Goal: Task Accomplishment & Management: Use online tool/utility

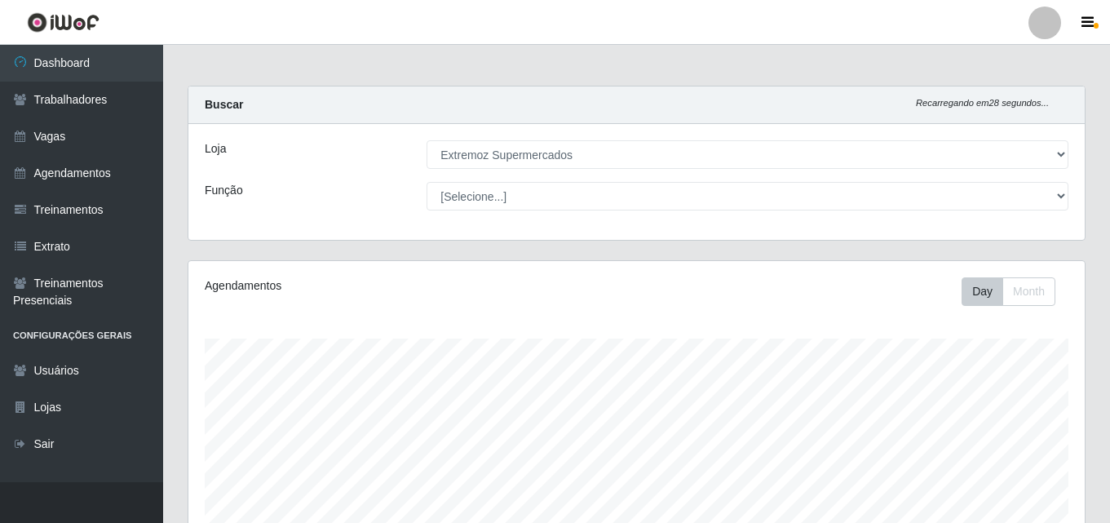
select select "519"
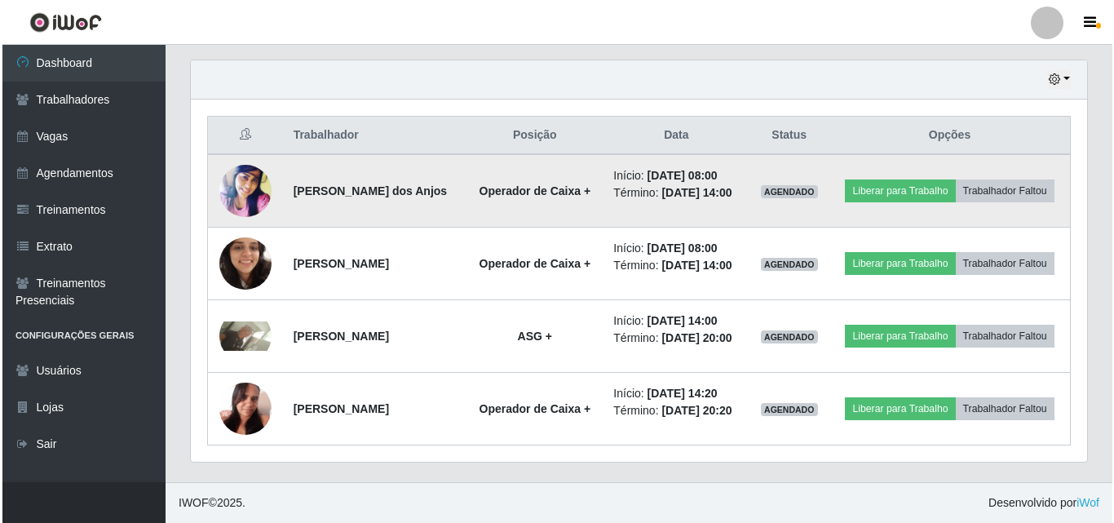
scroll to position [339, 896]
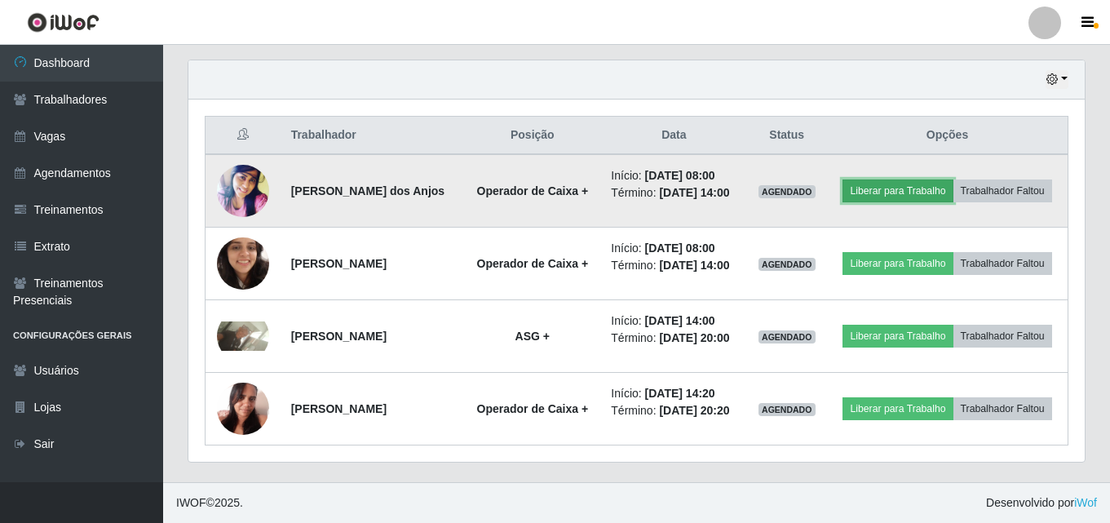
click at [943, 179] on button "Liberar para Trabalho" at bounding box center [898, 190] width 110 height 23
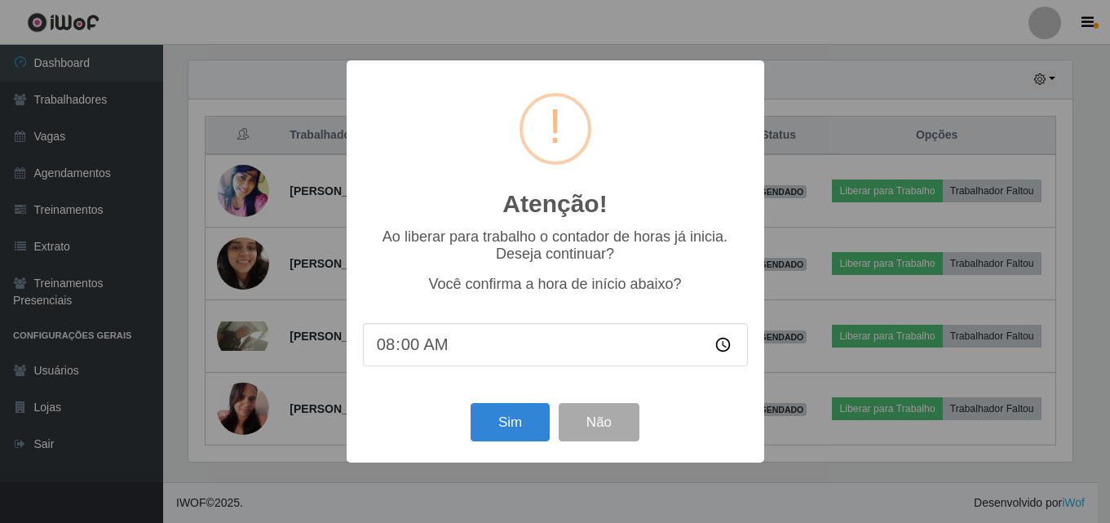
scroll to position [339, 888]
click at [499, 426] on button "Sim" at bounding box center [511, 422] width 79 height 38
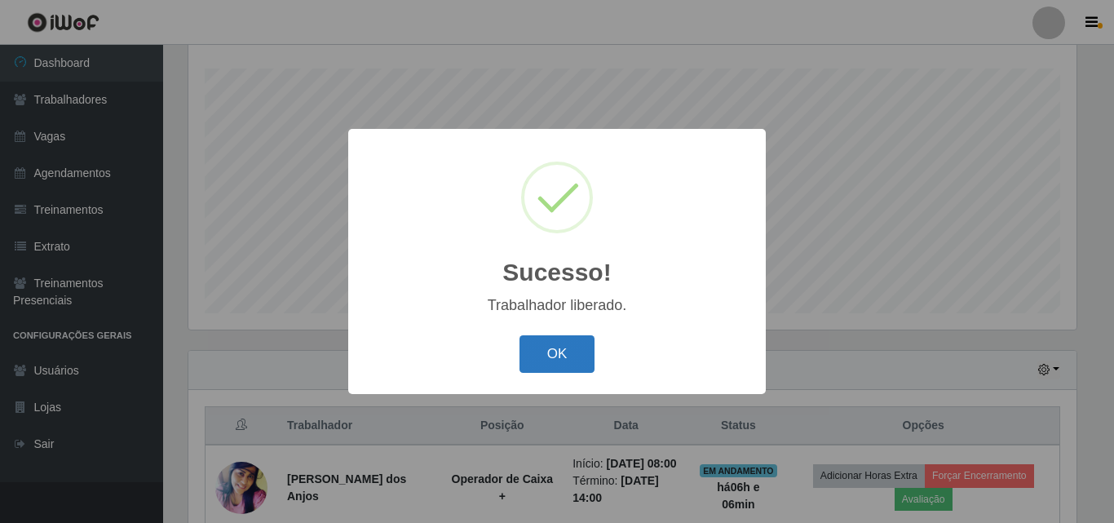
click at [559, 354] on button "OK" at bounding box center [558, 354] width 76 height 38
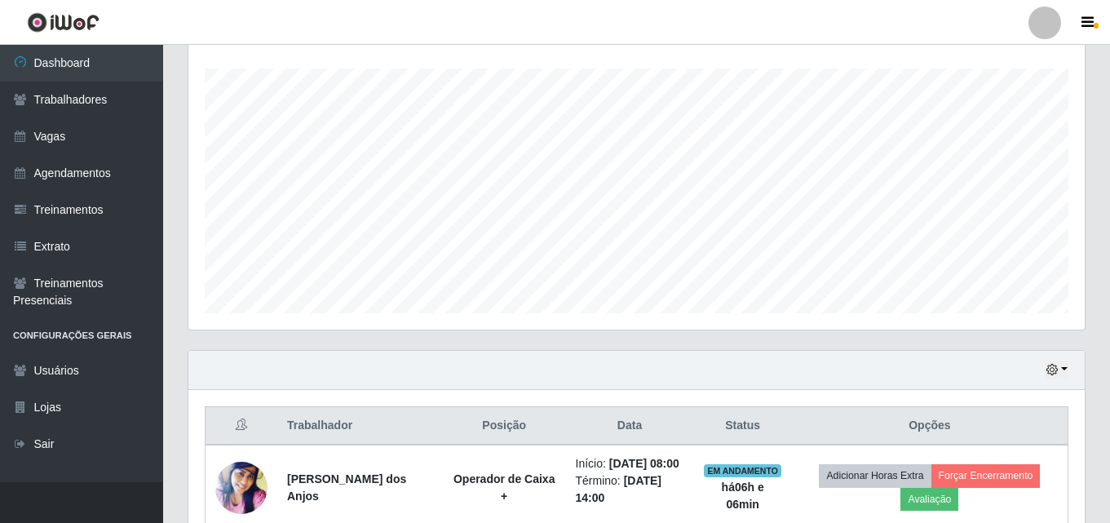
scroll to position [596, 0]
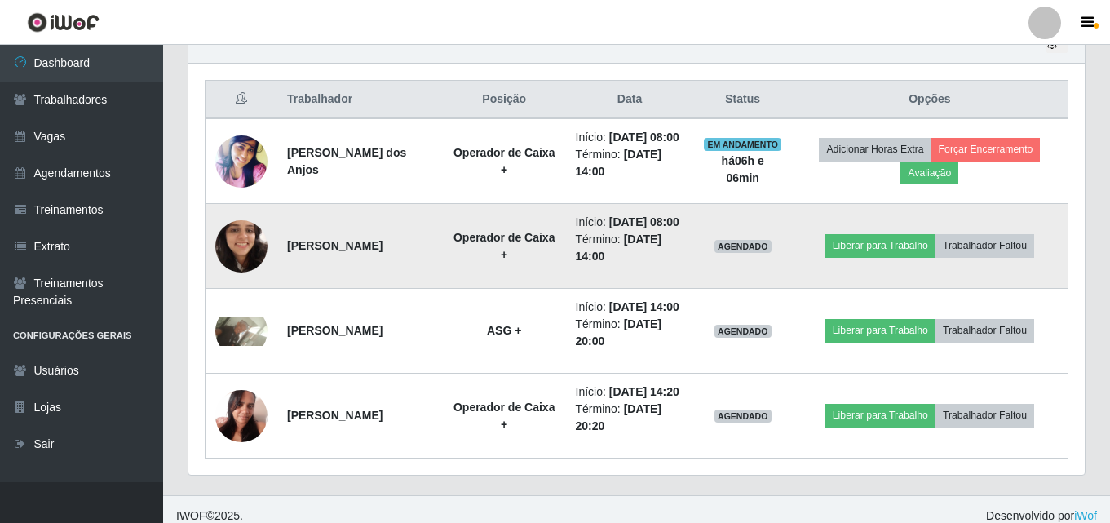
click at [868, 285] on td "Liberar para Trabalho Trabalhador Faltou" at bounding box center [930, 246] width 277 height 85
click at [868, 257] on button "Liberar para Trabalho" at bounding box center [881, 245] width 110 height 23
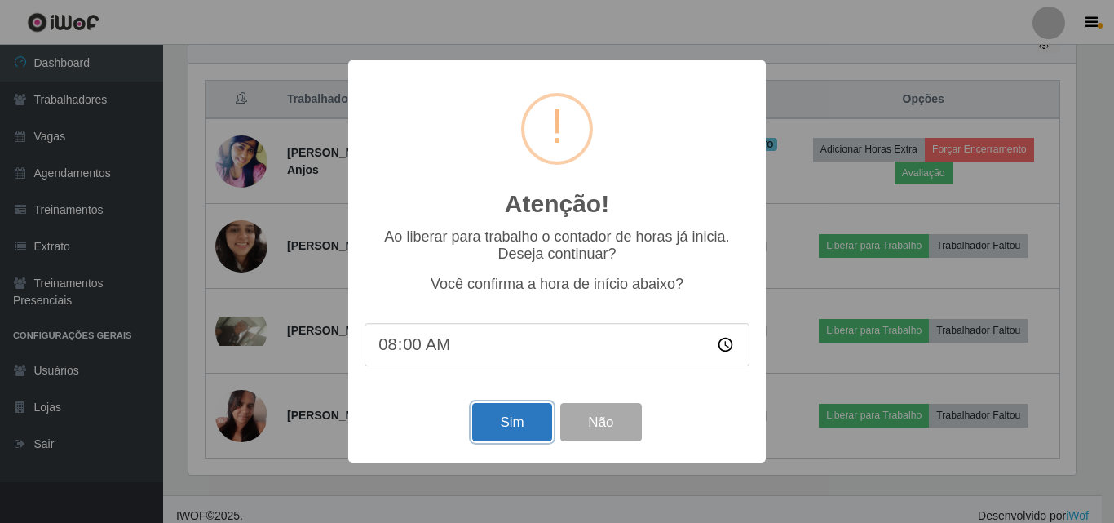
click at [485, 427] on button "Sim" at bounding box center [511, 422] width 79 height 38
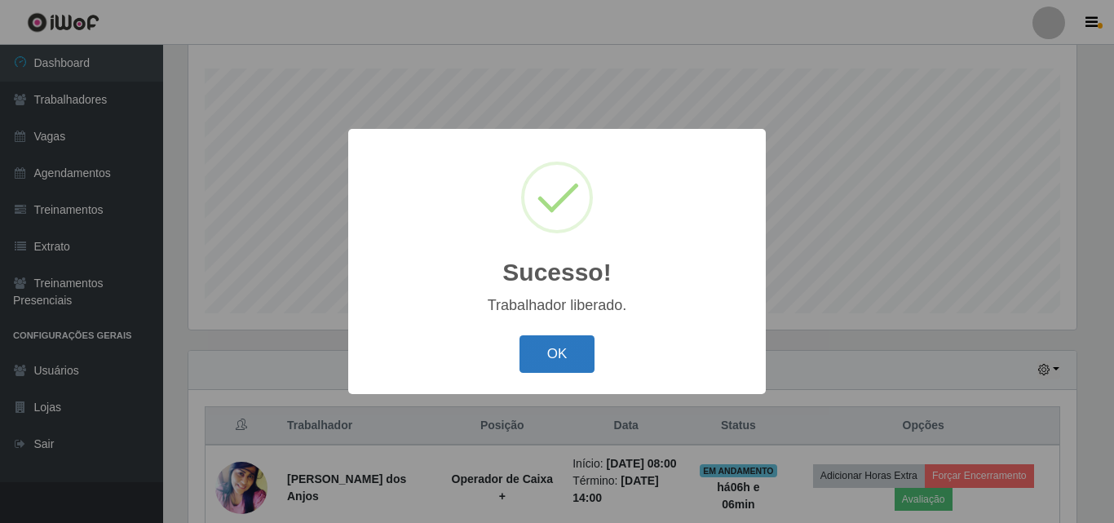
click at [557, 356] on button "OK" at bounding box center [558, 354] width 76 height 38
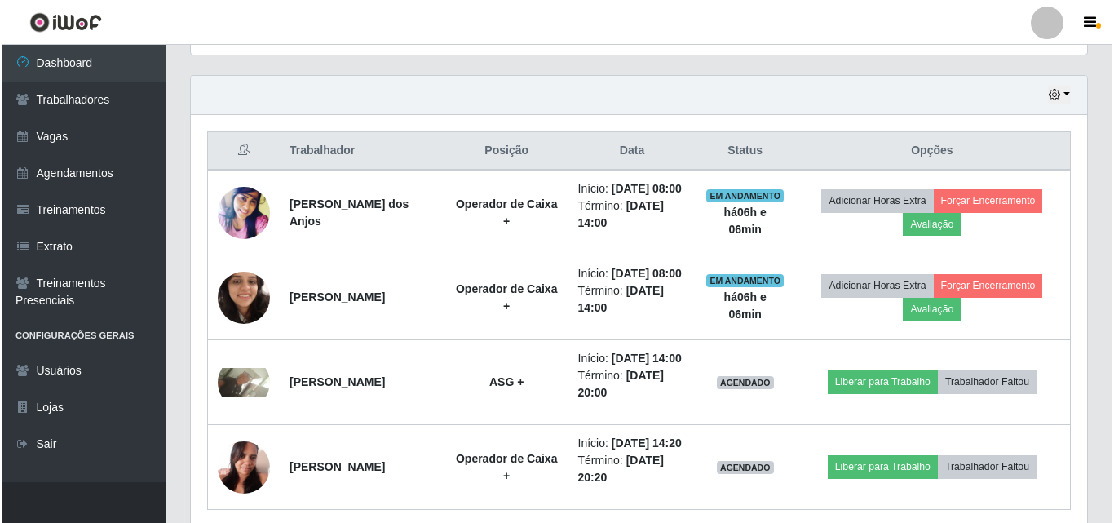
scroll to position [596, 0]
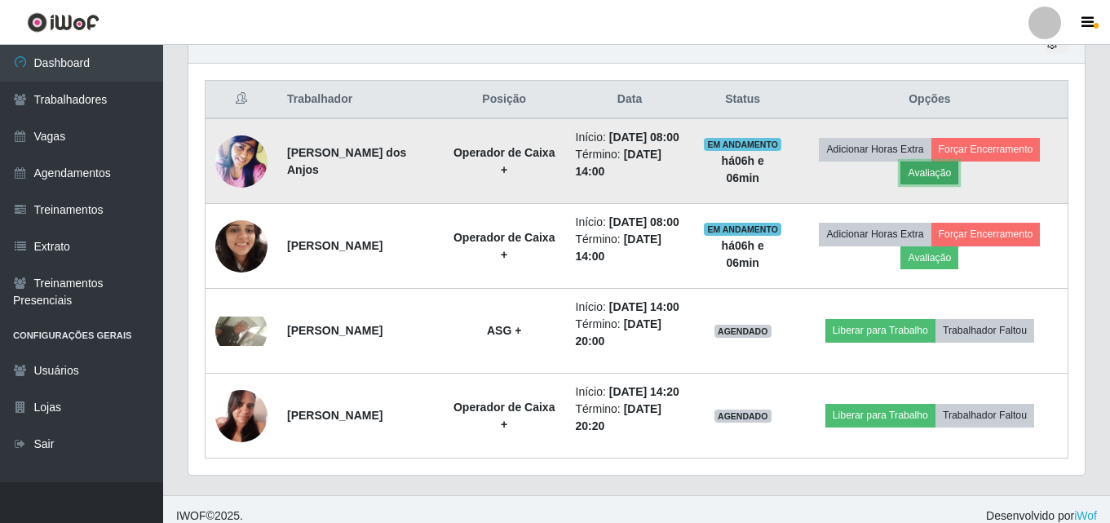
click at [932, 181] on button "Avaliação" at bounding box center [930, 173] width 58 height 23
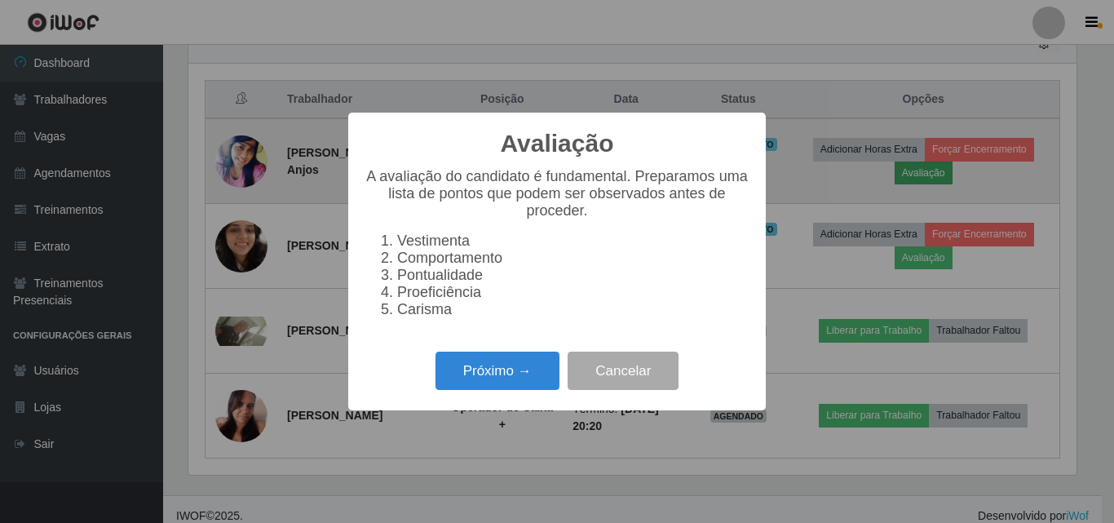
scroll to position [339, 888]
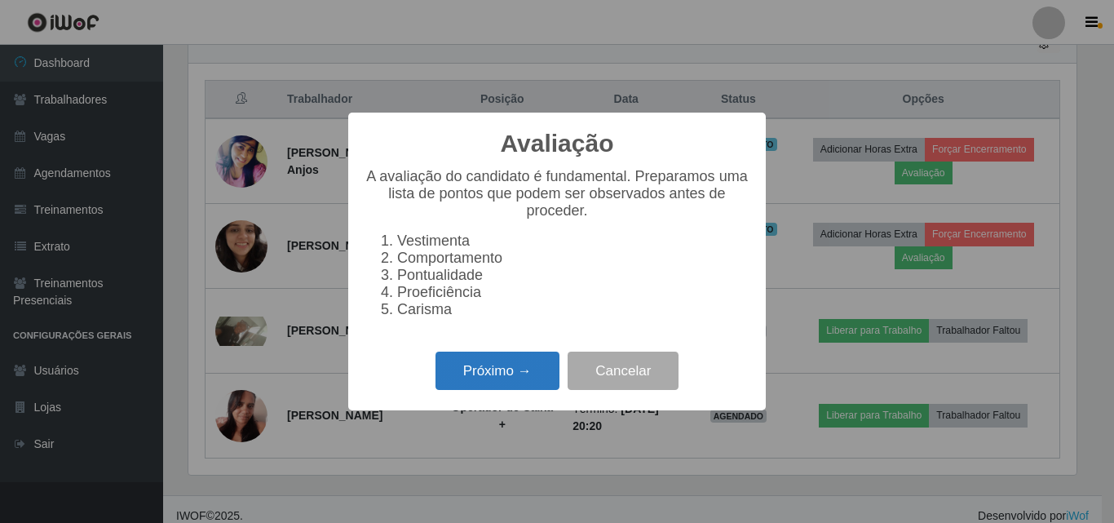
click at [454, 384] on button "Próximo →" at bounding box center [498, 371] width 124 height 38
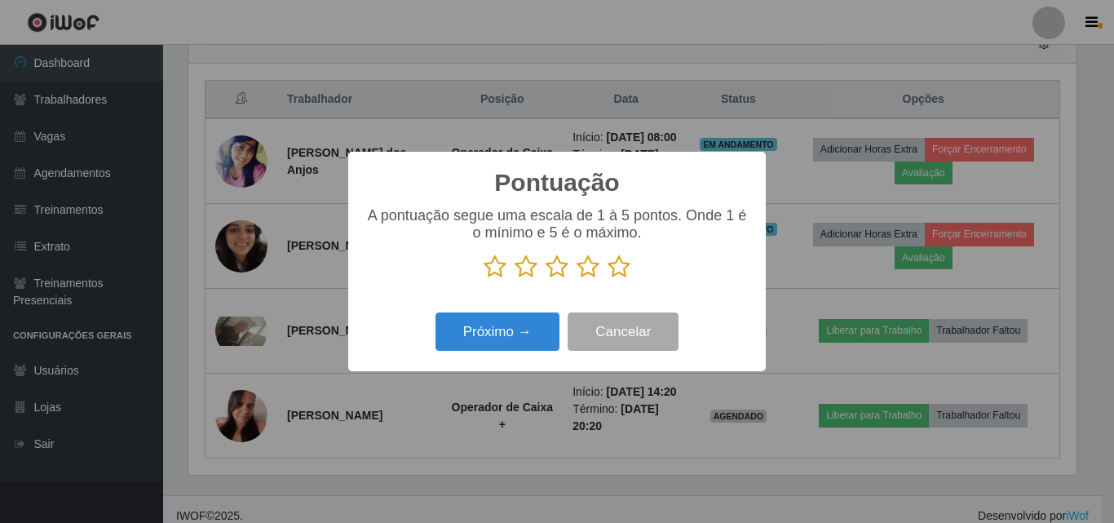
scroll to position [815394, 814845]
click at [561, 269] on icon at bounding box center [557, 267] width 23 height 24
click at [546, 279] on input "radio" at bounding box center [546, 279] width 0 height 0
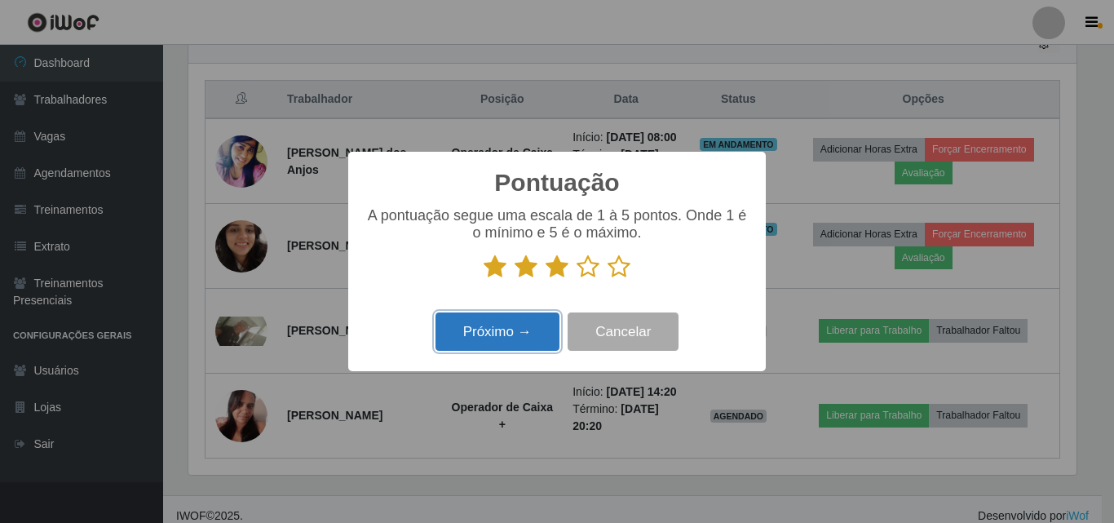
click at [484, 347] on button "Próximo →" at bounding box center [498, 331] width 124 height 38
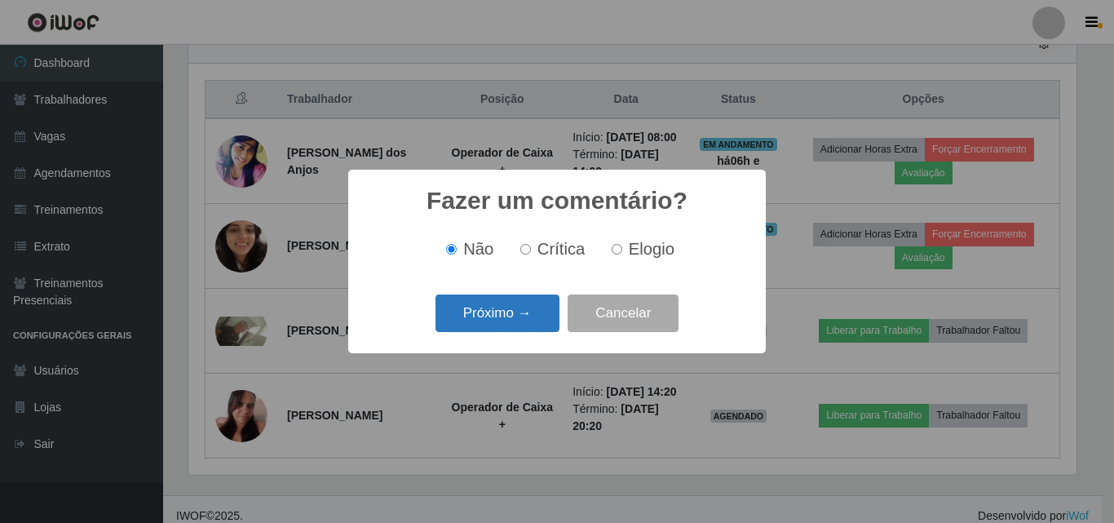
click at [468, 321] on button "Próximo →" at bounding box center [498, 313] width 124 height 38
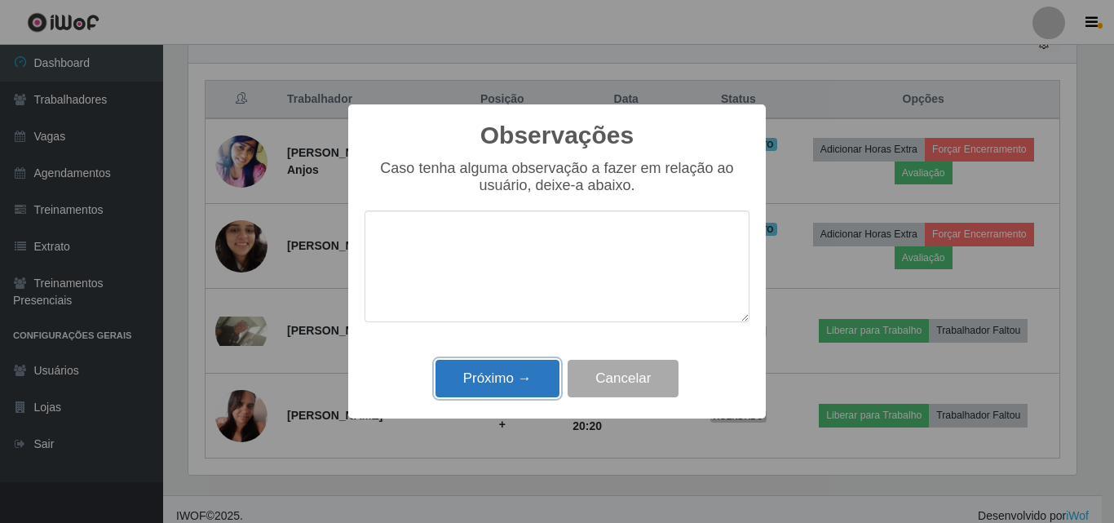
click at [475, 379] on button "Próximo →" at bounding box center [498, 379] width 124 height 38
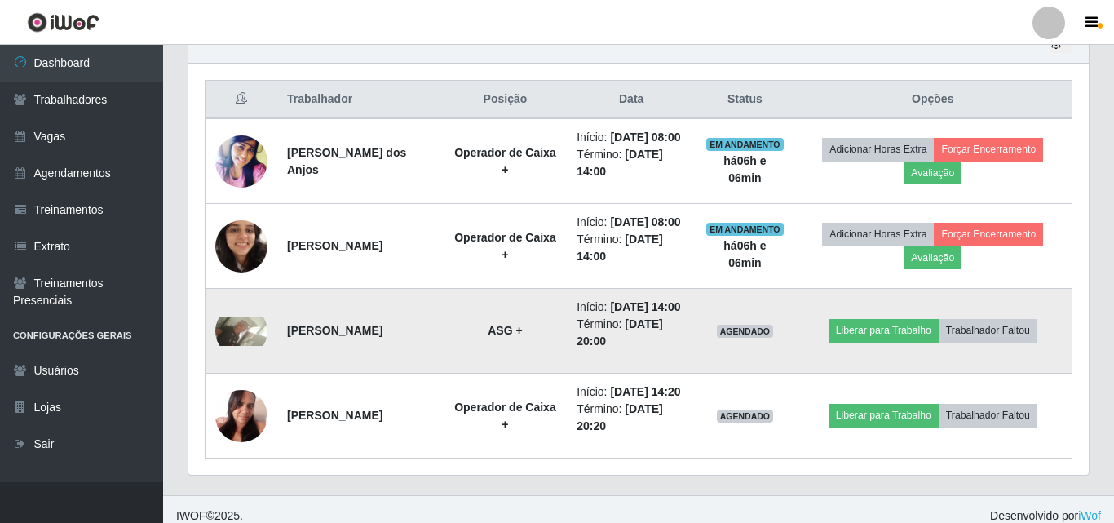
scroll to position [339, 896]
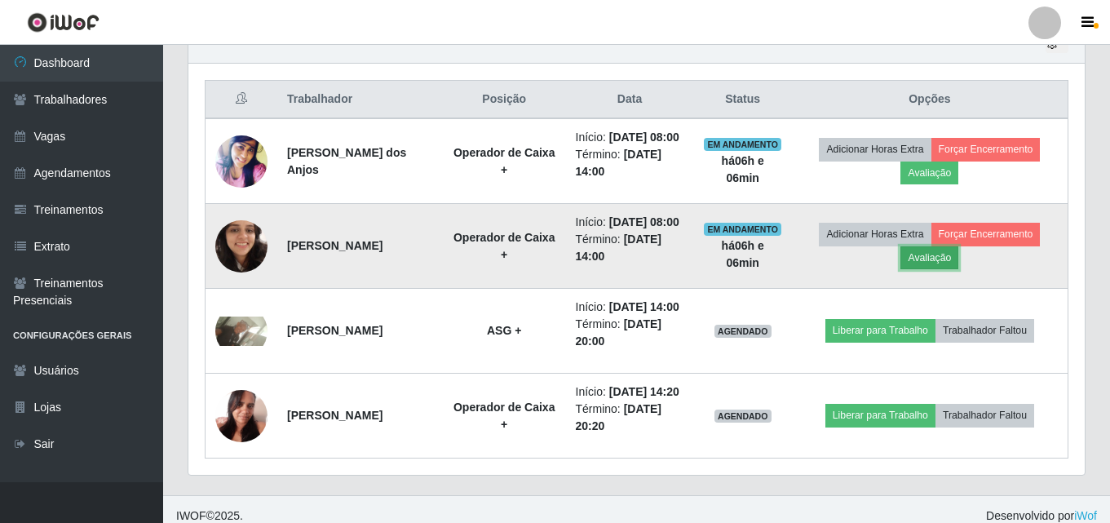
click at [941, 269] on button "Avaliação" at bounding box center [930, 257] width 58 height 23
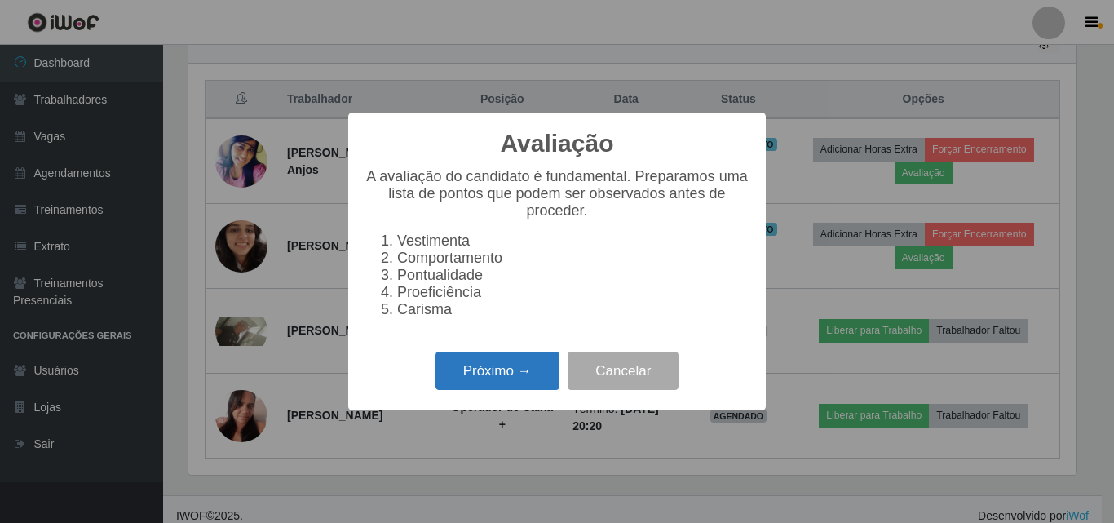
click at [505, 379] on button "Próximo →" at bounding box center [498, 371] width 124 height 38
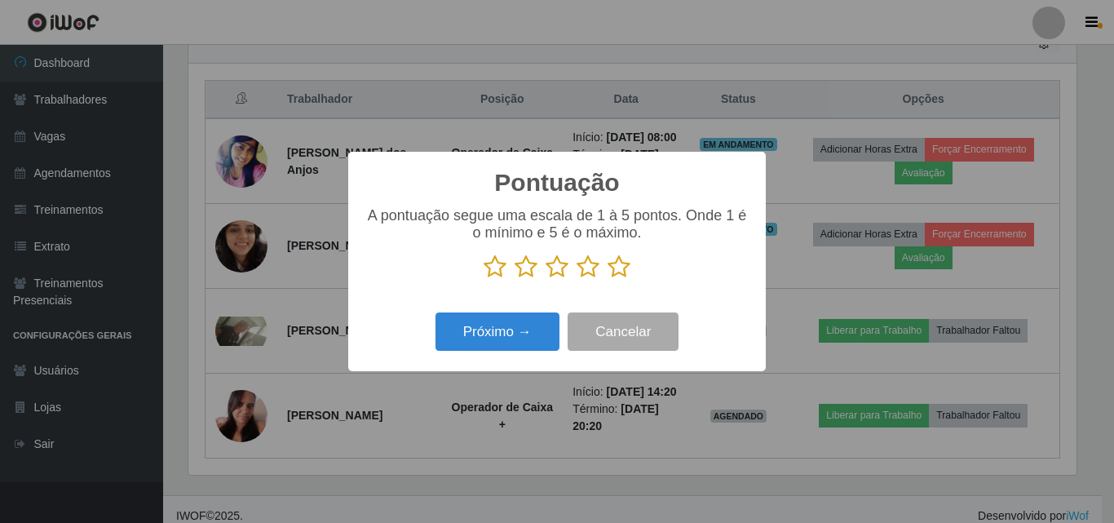
click at [556, 270] on icon at bounding box center [557, 267] width 23 height 24
click at [546, 279] on input "radio" at bounding box center [546, 279] width 0 height 0
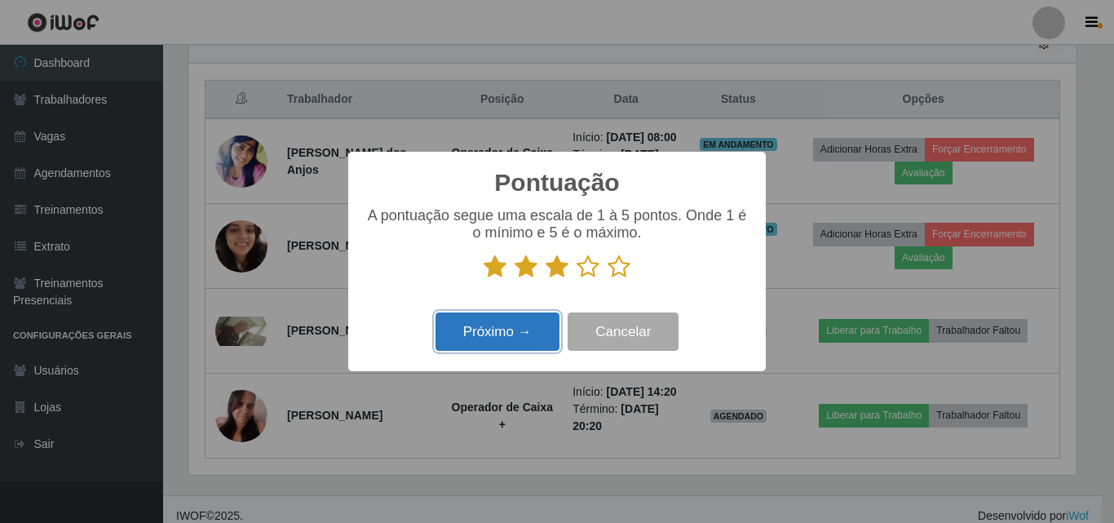
click at [480, 325] on button "Próximo →" at bounding box center [498, 331] width 124 height 38
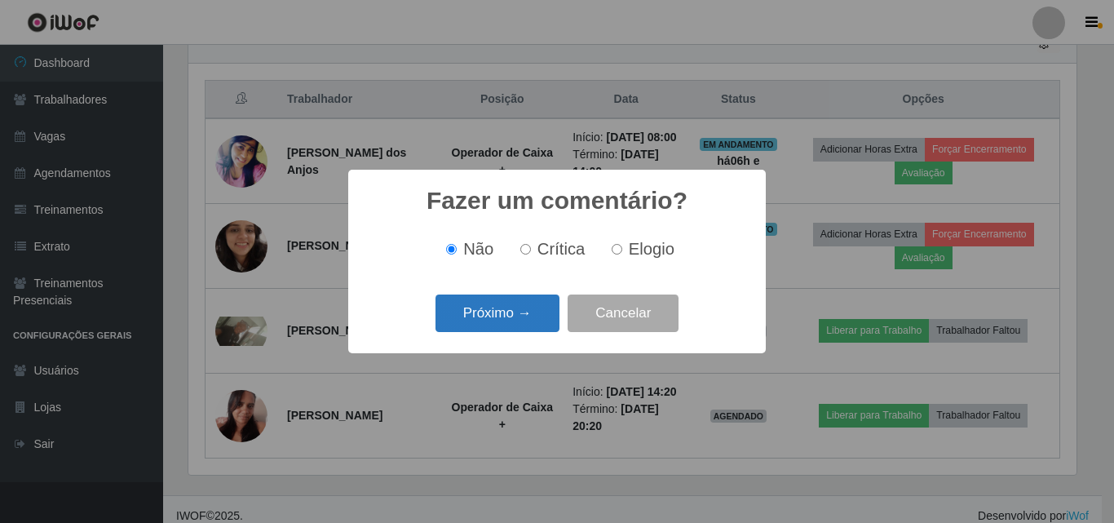
click at [507, 321] on button "Próximo →" at bounding box center [498, 313] width 124 height 38
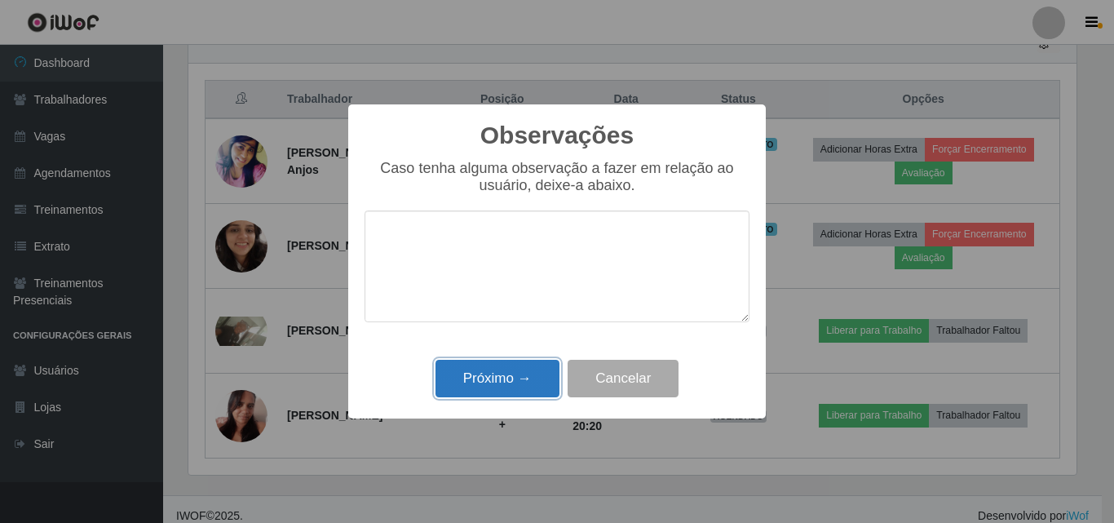
click at [468, 367] on button "Próximo →" at bounding box center [498, 379] width 124 height 38
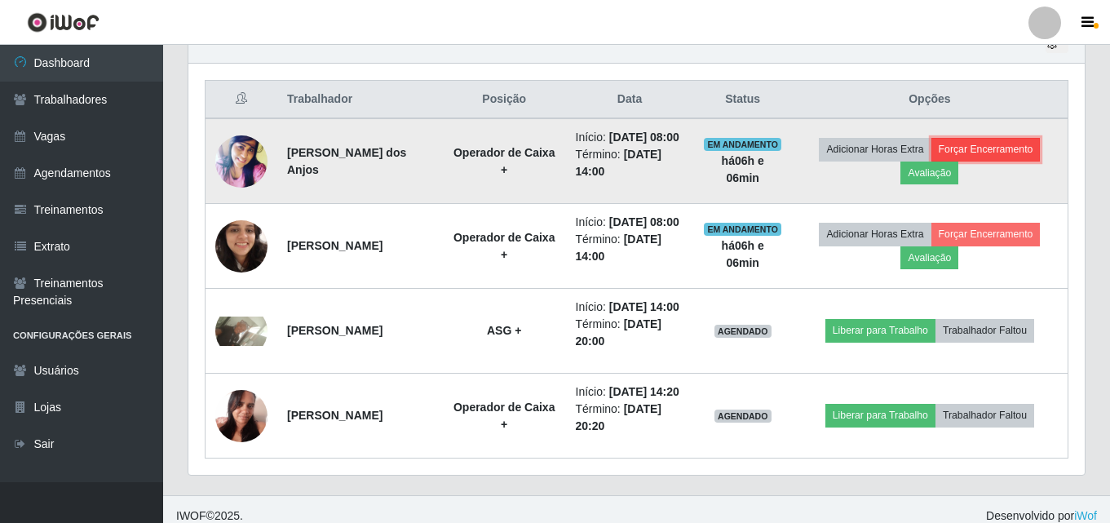
click at [986, 154] on button "Forçar Encerramento" at bounding box center [986, 149] width 109 height 23
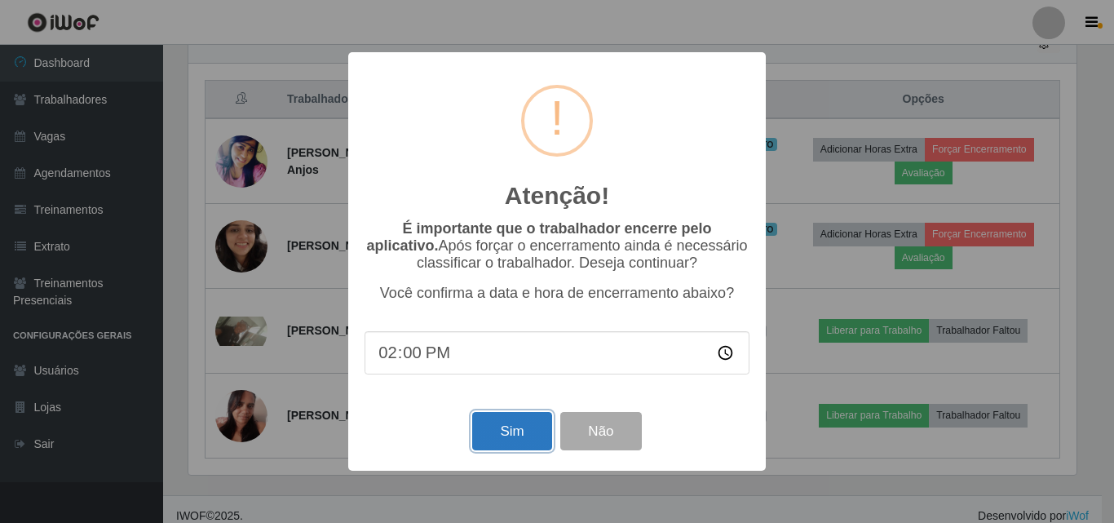
click at [501, 446] on button "Sim" at bounding box center [511, 431] width 79 height 38
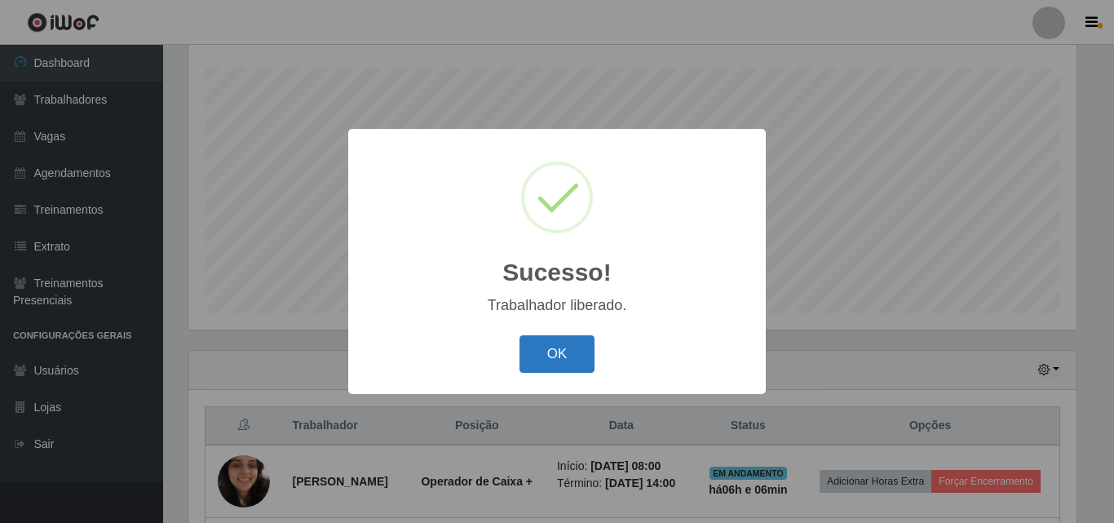
click at [557, 357] on button "OK" at bounding box center [558, 354] width 76 height 38
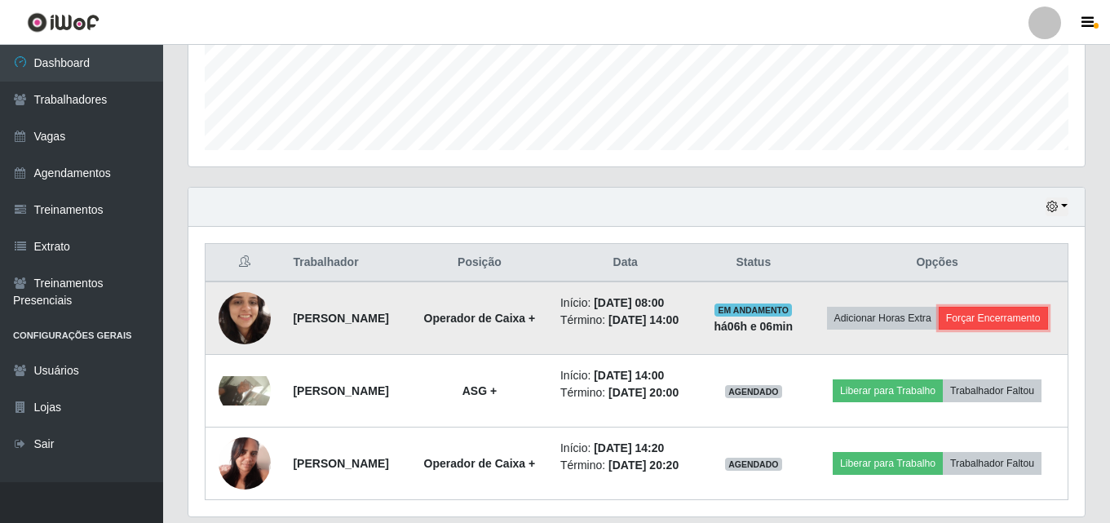
click at [939, 330] on button "Forçar Encerramento" at bounding box center [993, 318] width 109 height 23
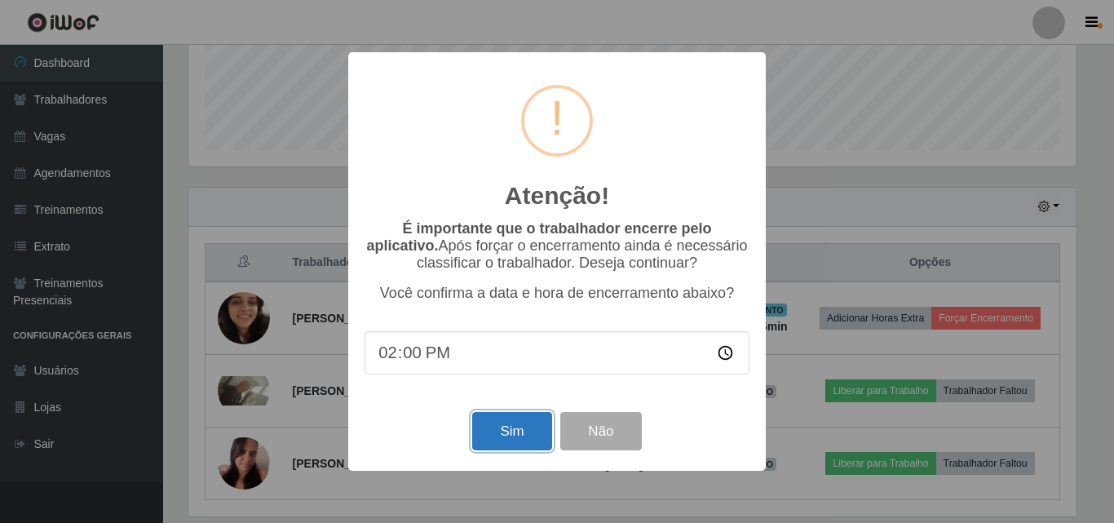
click at [497, 441] on button "Sim" at bounding box center [511, 431] width 79 height 38
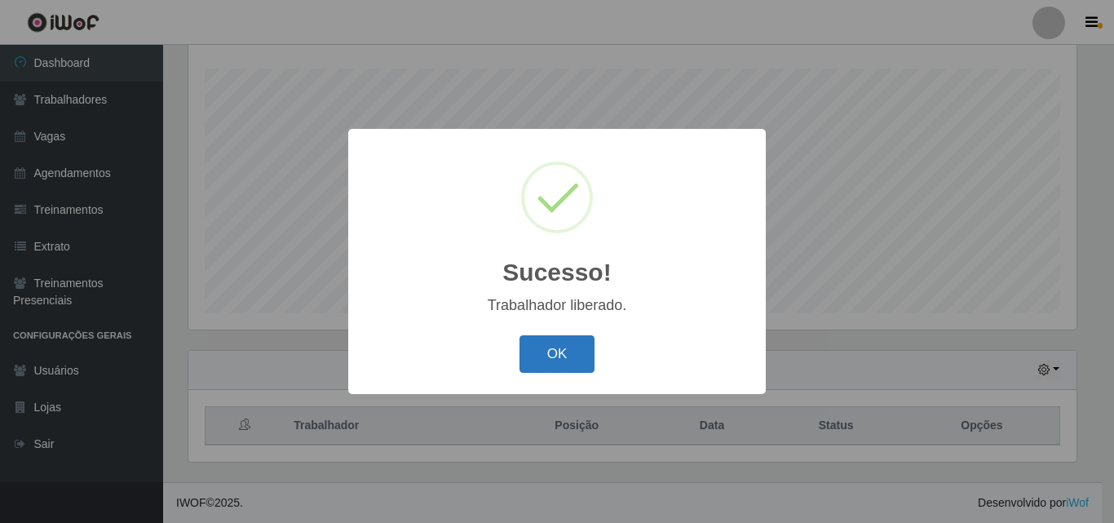
click at [564, 360] on button "OK" at bounding box center [558, 354] width 76 height 38
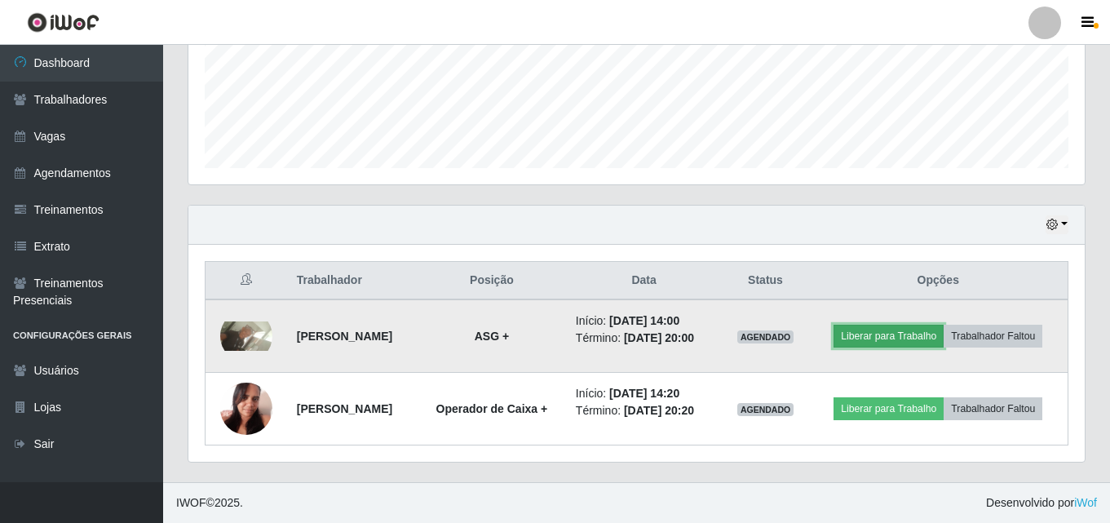
click at [944, 325] on button "Liberar para Trabalho" at bounding box center [889, 336] width 110 height 23
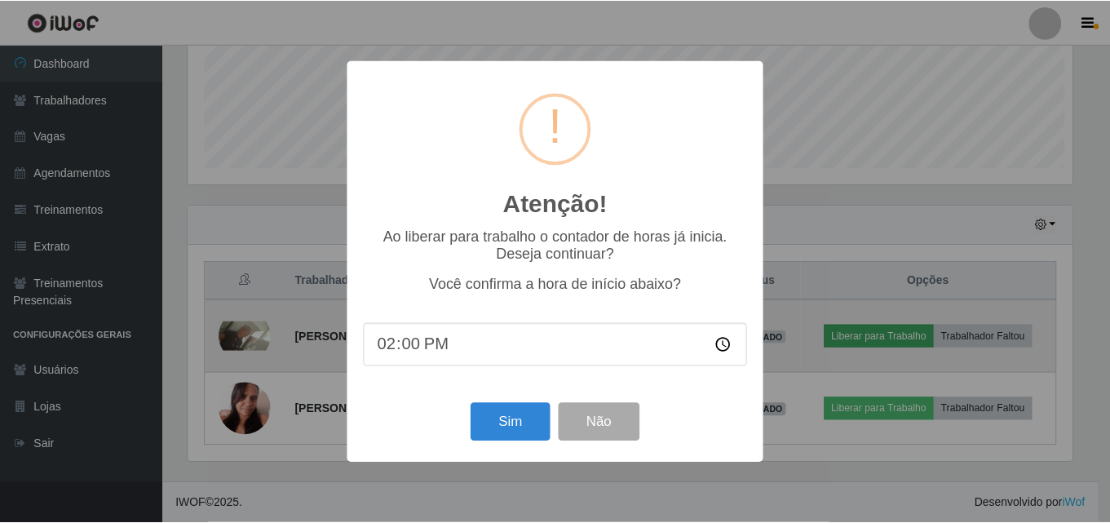
scroll to position [339, 888]
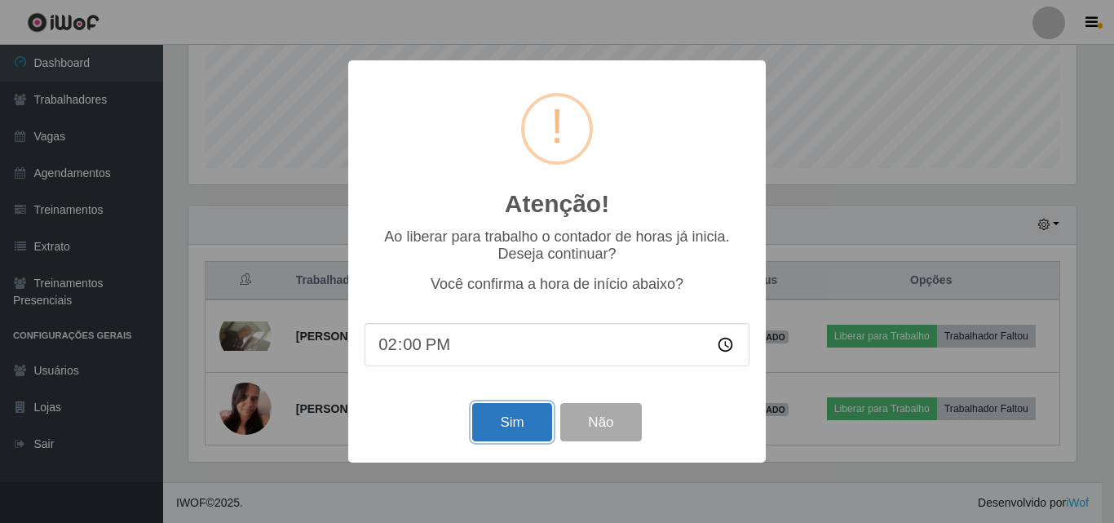
click at [515, 429] on button "Sim" at bounding box center [511, 422] width 79 height 38
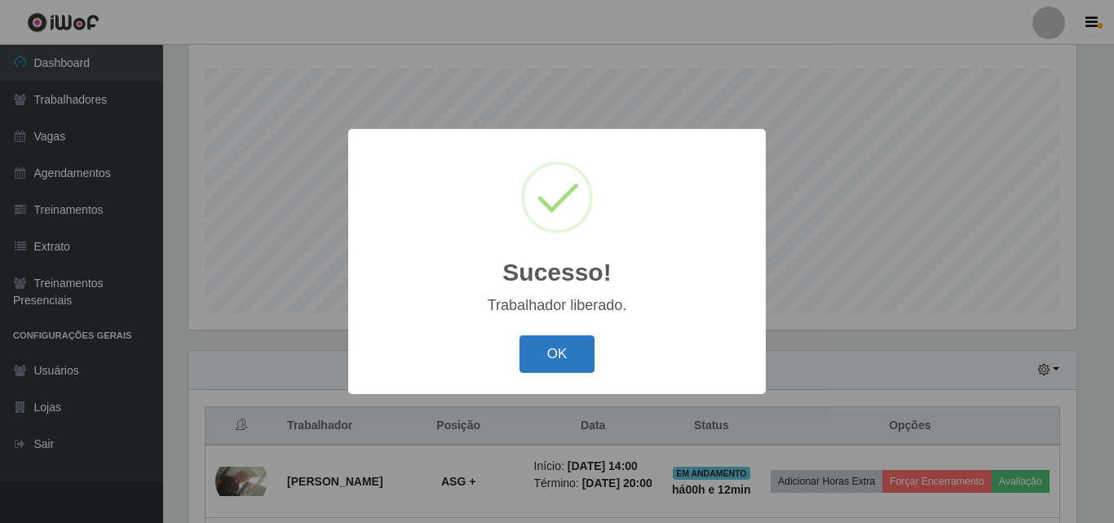
click at [542, 356] on button "OK" at bounding box center [558, 354] width 76 height 38
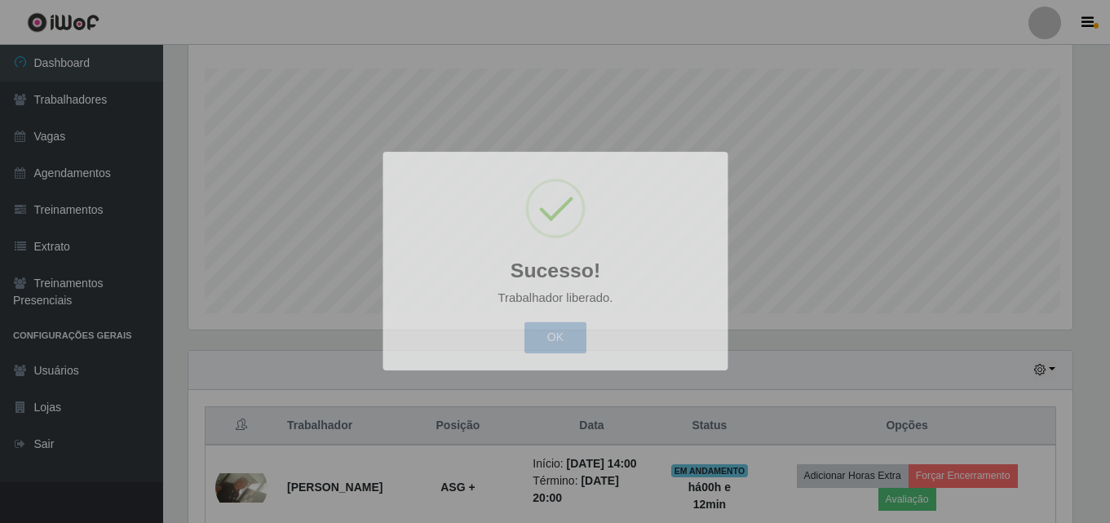
scroll to position [339, 896]
